Goal: Check status: Check status

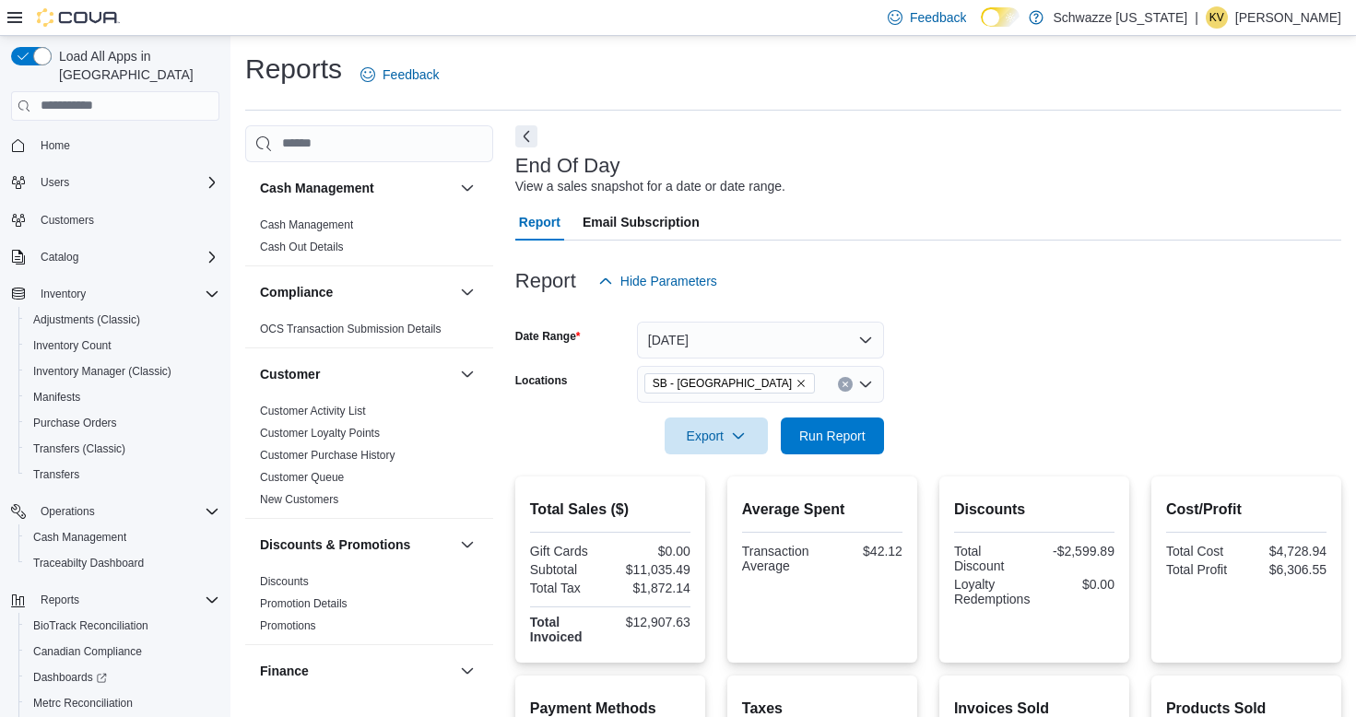
scroll to position [598, 0]
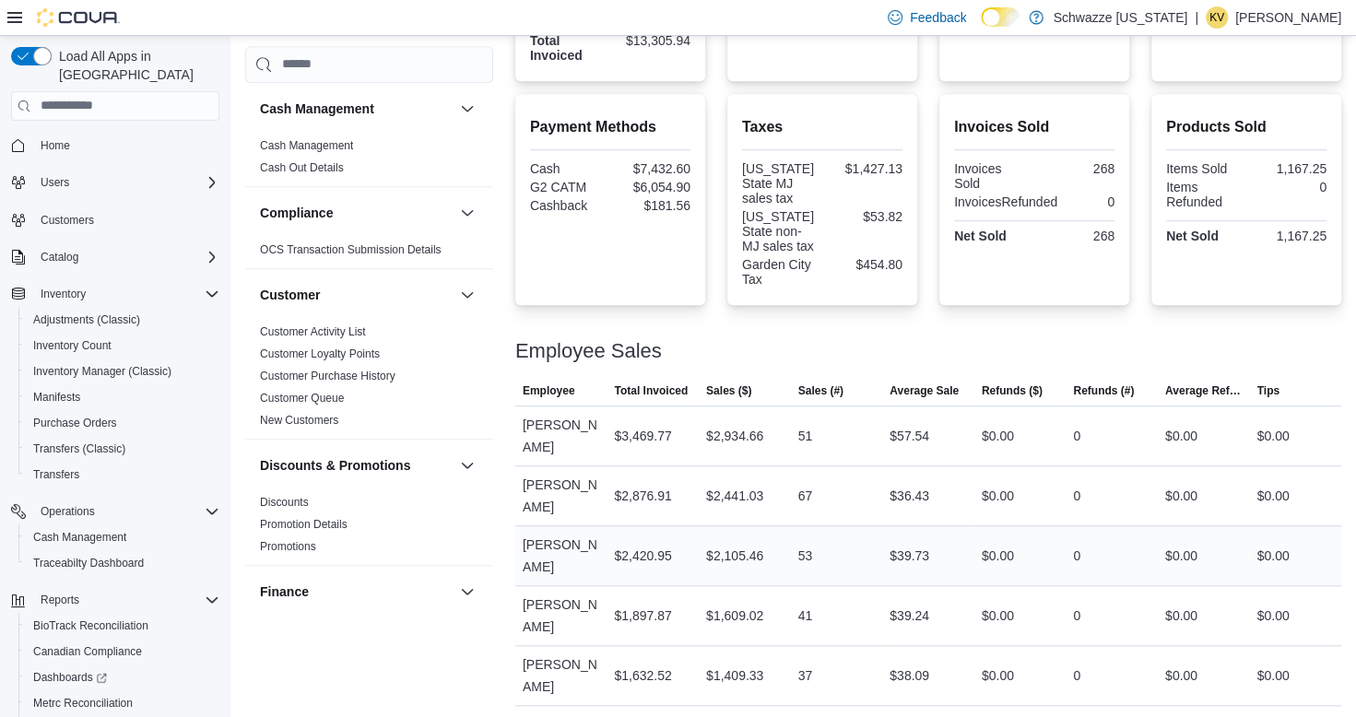
scroll to position [598, 0]
